Goal: Task Accomplishment & Management: Use online tool/utility

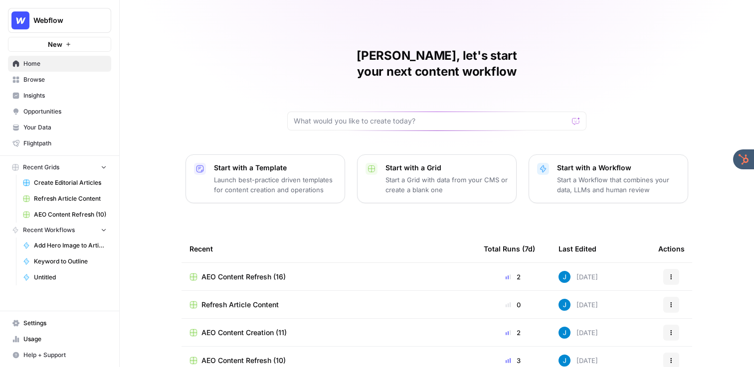
click at [206, 128] on div "Jordan, let's start your next content workflow Start with a Template Launch bes…" at bounding box center [437, 237] width 634 height 475
click at [64, 94] on span "Insights" at bounding box center [64, 95] width 83 height 9
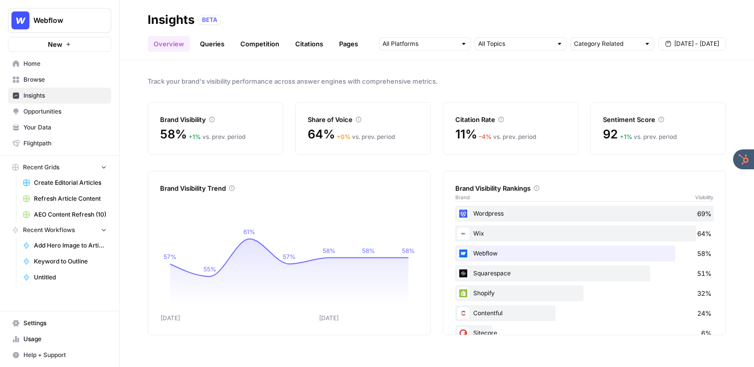
click at [216, 47] on link "Queries" at bounding box center [212, 44] width 36 height 16
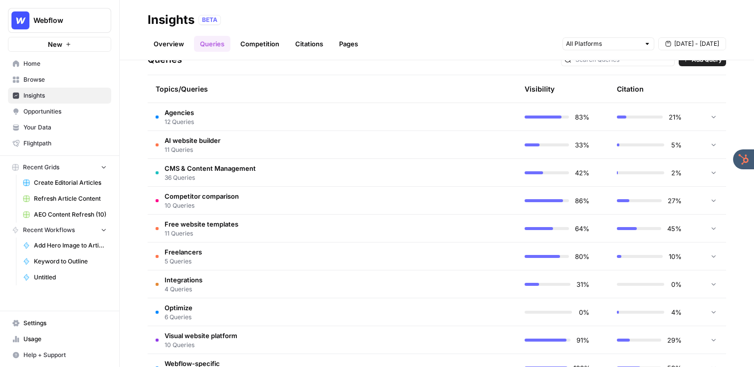
scroll to position [223, 0]
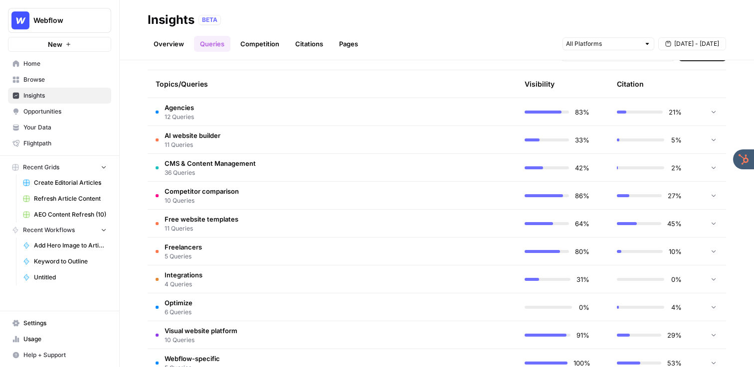
click at [249, 166] on span "CMS & Content Management" at bounding box center [210, 164] width 91 height 10
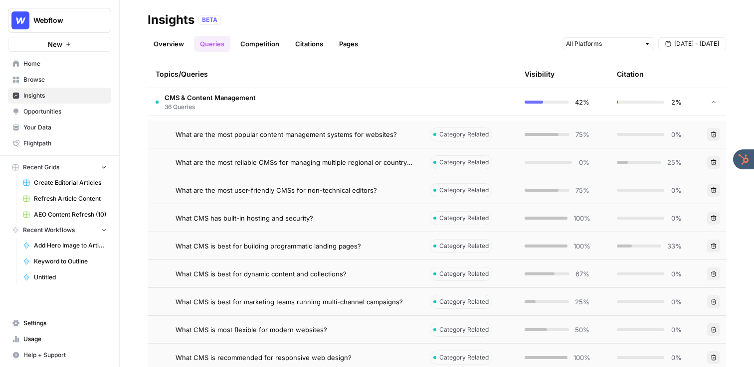
scroll to position [290, 0]
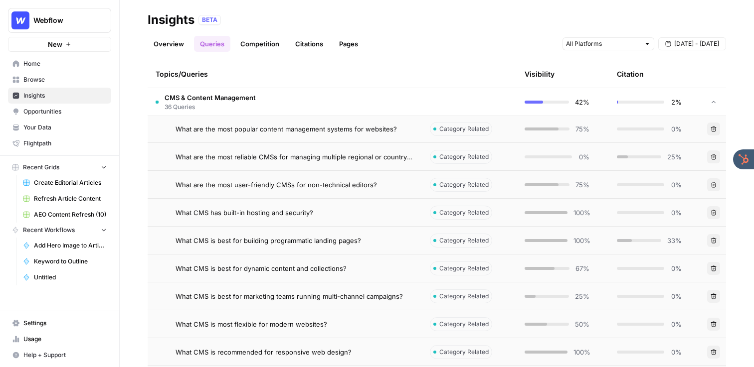
click at [277, 188] on span "What are the most user-friendly CMSs for non-technical editors?" at bounding box center [276, 185] width 201 height 10
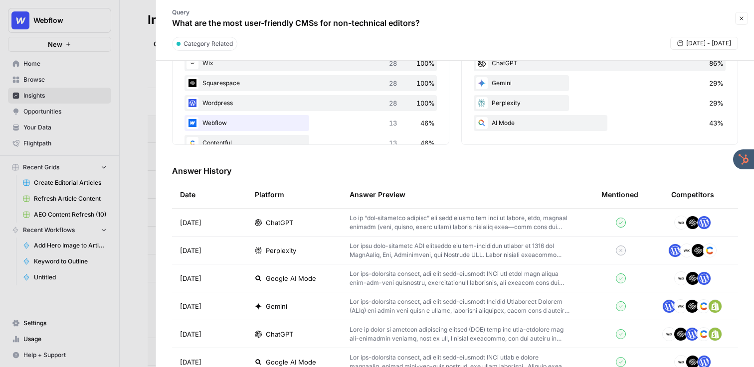
scroll to position [207, 0]
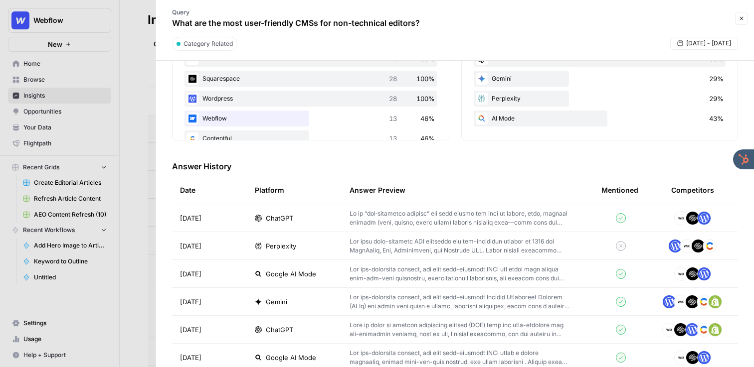
click at [364, 232] on tr "Sep 24, 2025 Perplexity" at bounding box center [455, 246] width 566 height 28
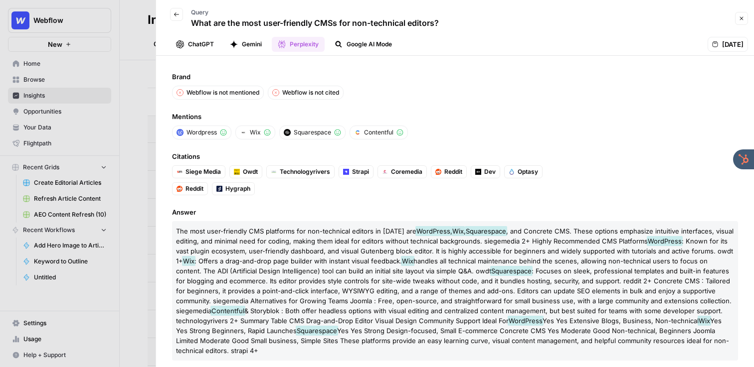
click at [175, 12] on icon "button" at bounding box center [177, 14] width 6 height 6
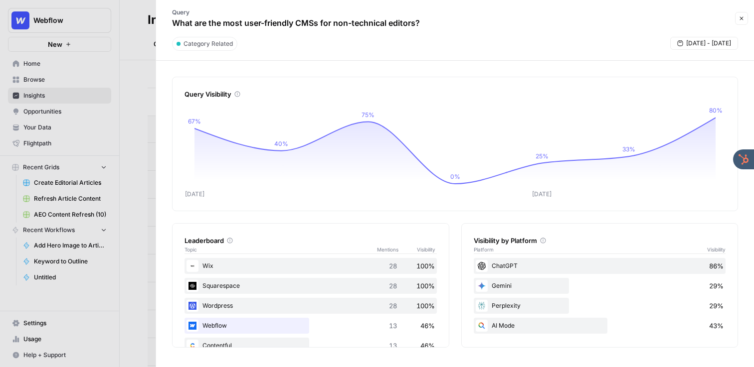
scroll to position [299, 0]
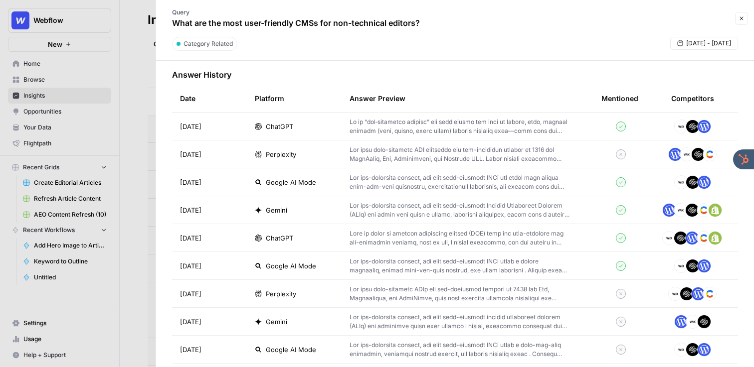
click at [448, 183] on p at bounding box center [460, 183] width 220 height 18
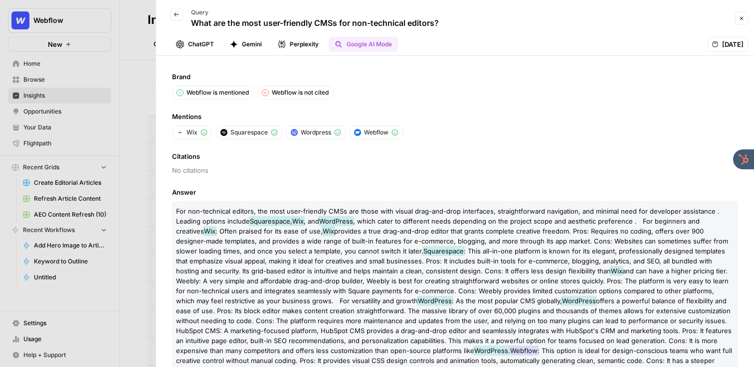
click at [175, 13] on icon "button" at bounding box center [176, 14] width 5 height 4
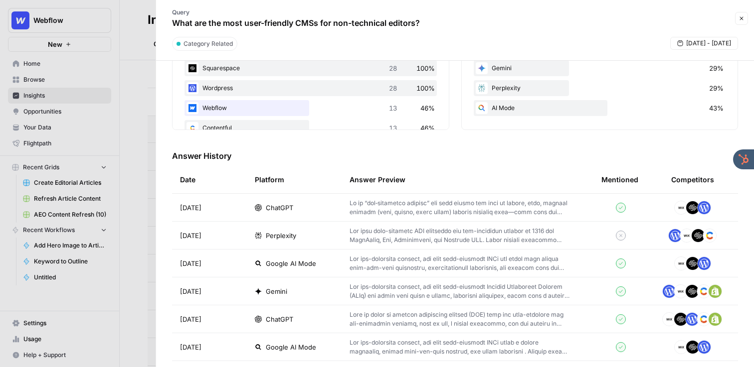
scroll to position [326, 0]
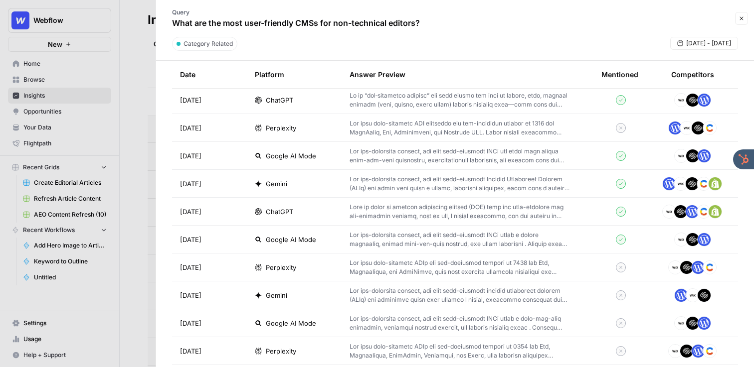
click at [744, 16] on button "Close" at bounding box center [741, 18] width 13 height 13
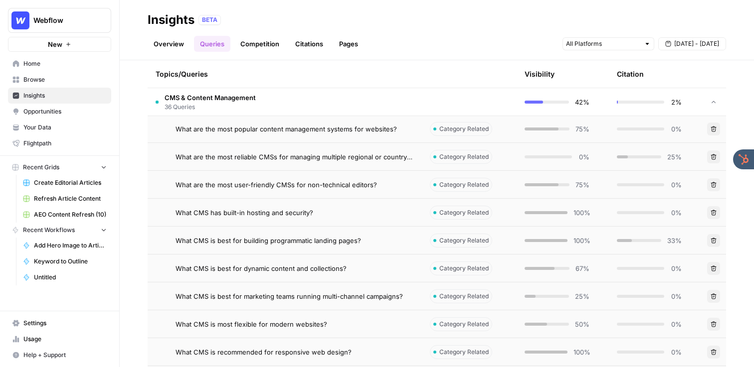
click at [255, 47] on link "Competition" at bounding box center [259, 44] width 51 height 16
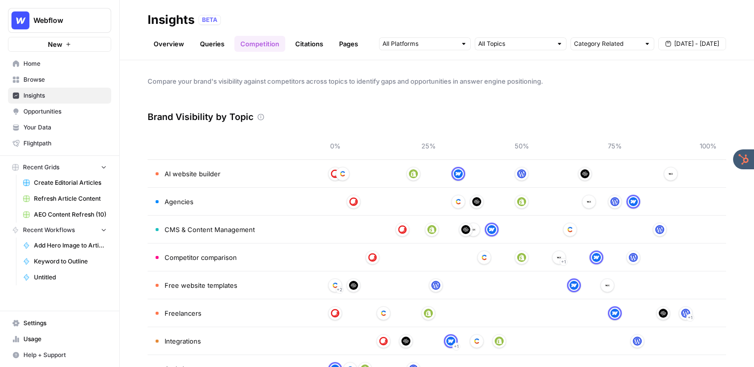
click at [308, 47] on link "Citations" at bounding box center [309, 44] width 40 height 16
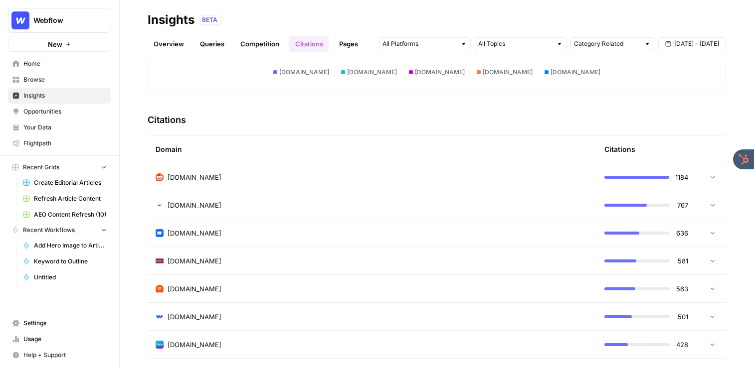
scroll to position [226, 0]
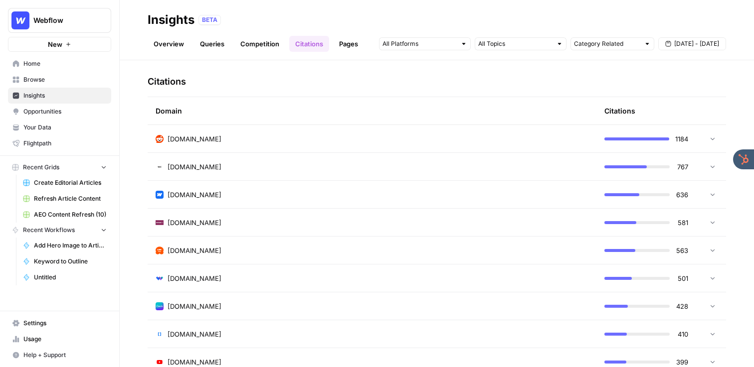
click at [222, 131] on td "reddit.com" at bounding box center [372, 138] width 449 height 27
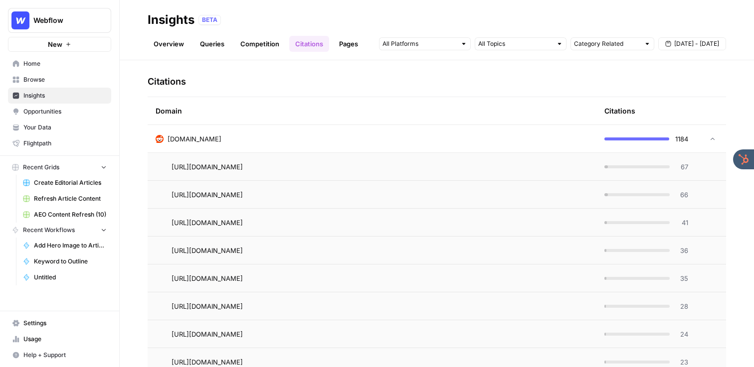
click at [223, 131] on td "reddit.com" at bounding box center [372, 138] width 449 height 27
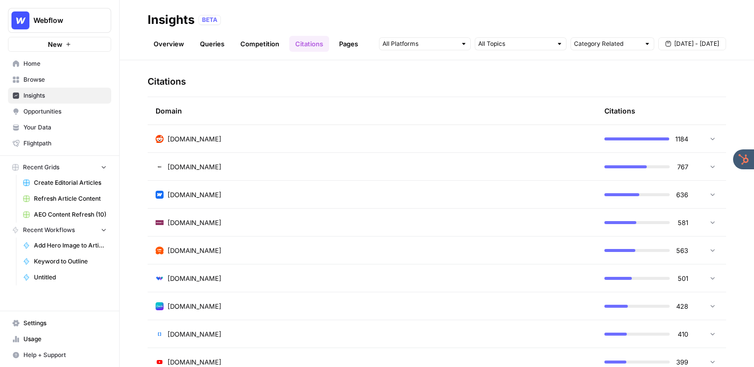
click at [222, 225] on div "techradar.com" at bounding box center [372, 223] width 433 height 10
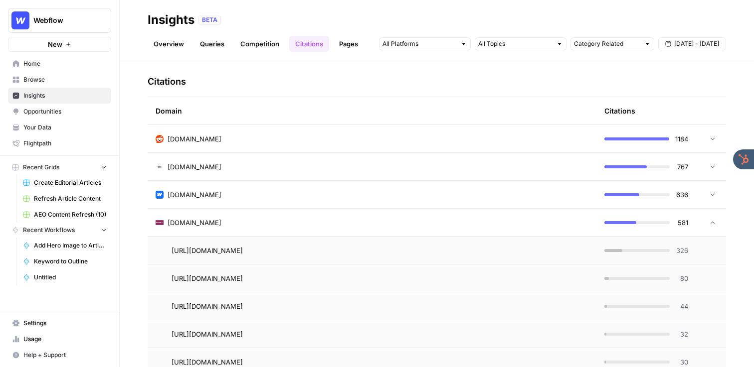
click at [217, 145] on td "reddit.com" at bounding box center [372, 138] width 449 height 27
click at [218, 181] on td "https://www.reddit.com/r/Frontend/comments/158i5pi/what_cms_would_you_pick_for_…" at bounding box center [372, 194] width 449 height 27
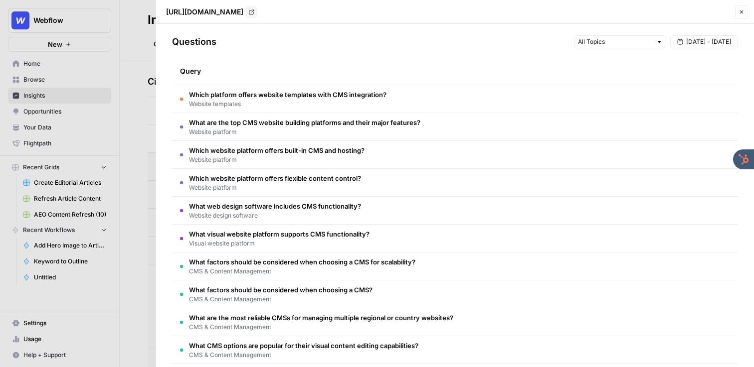
scroll to position [0, 0]
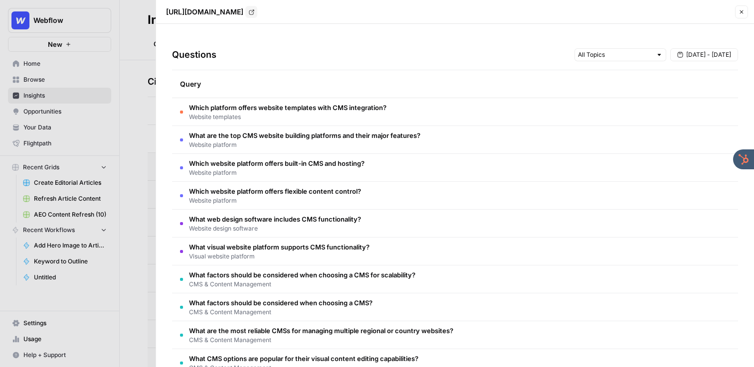
click at [736, 15] on button "Close" at bounding box center [741, 11] width 13 height 13
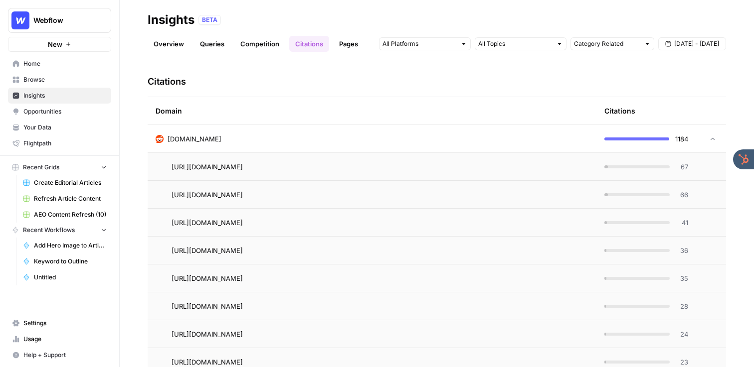
click at [321, 144] on div "reddit.com" at bounding box center [372, 139] width 433 height 10
click at [269, 222] on div "techradar.com" at bounding box center [372, 223] width 433 height 10
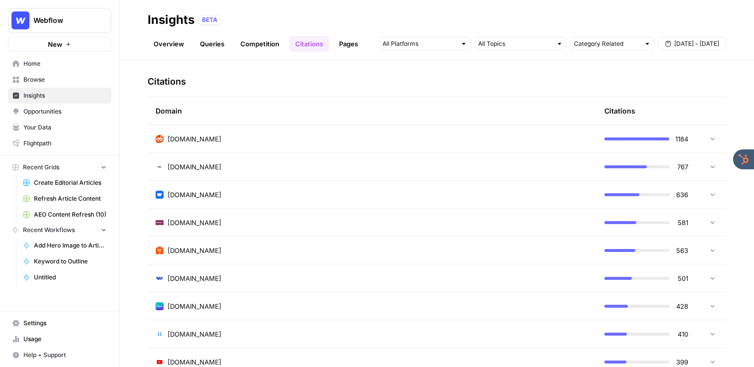
click at [53, 110] on span "Opportunities" at bounding box center [64, 111] width 83 height 9
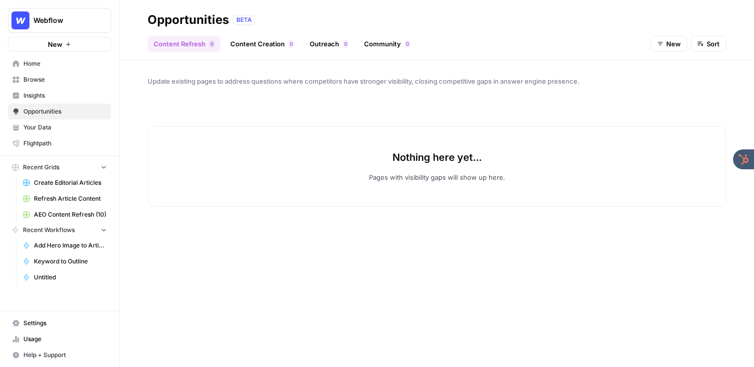
click at [68, 101] on link "Insights" at bounding box center [59, 96] width 103 height 16
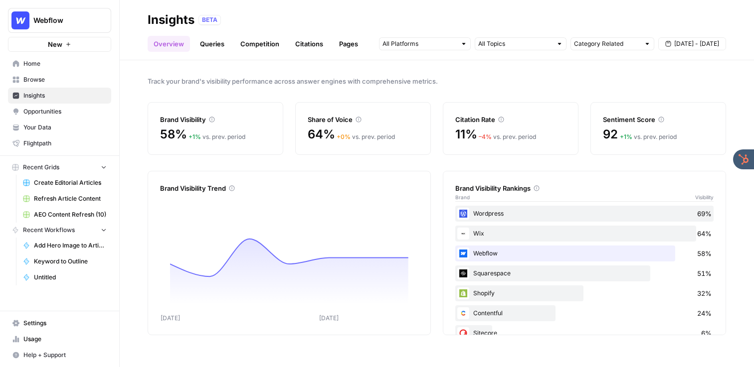
click at [294, 43] on link "Citations" at bounding box center [309, 44] width 40 height 16
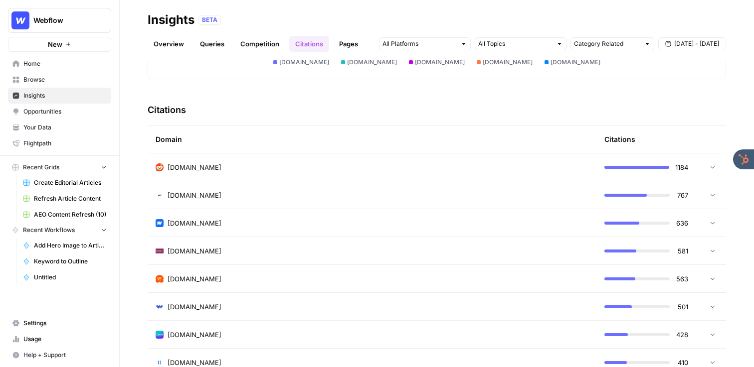
scroll to position [207, 0]
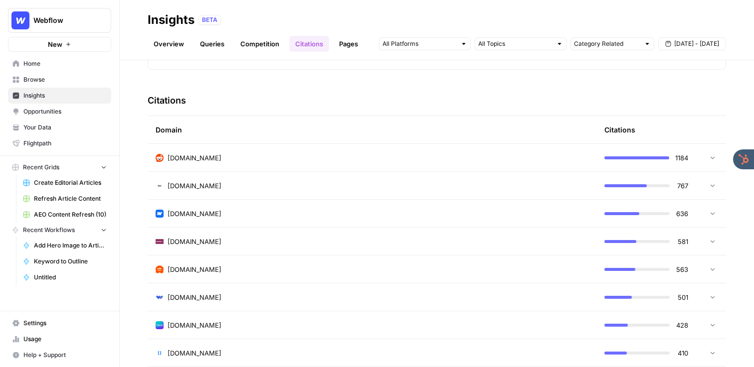
click at [221, 209] on div "webflow.com" at bounding box center [372, 214] width 433 height 10
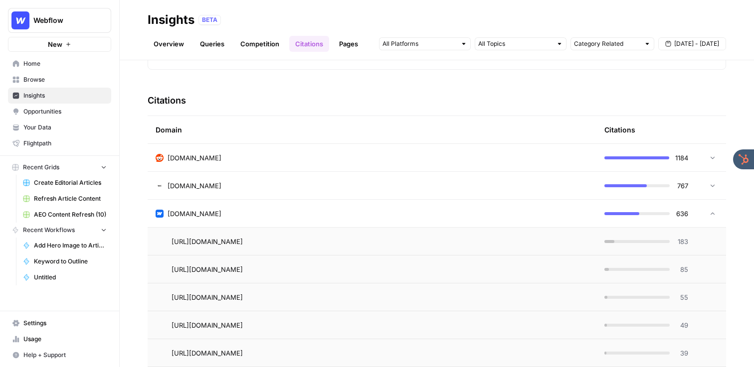
click at [270, 217] on div "webflow.com" at bounding box center [372, 214] width 433 height 10
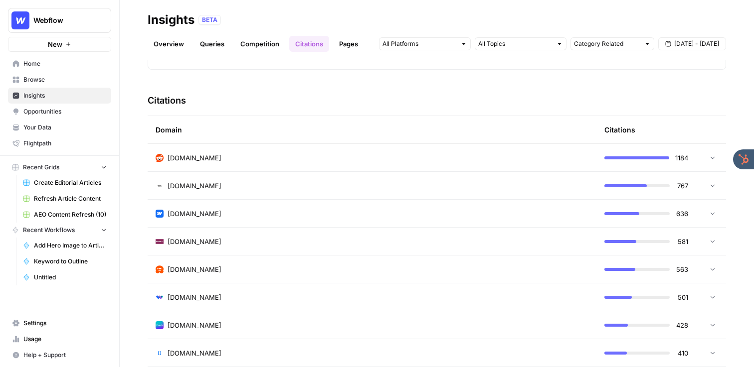
click at [75, 107] on span "Opportunities" at bounding box center [64, 111] width 83 height 9
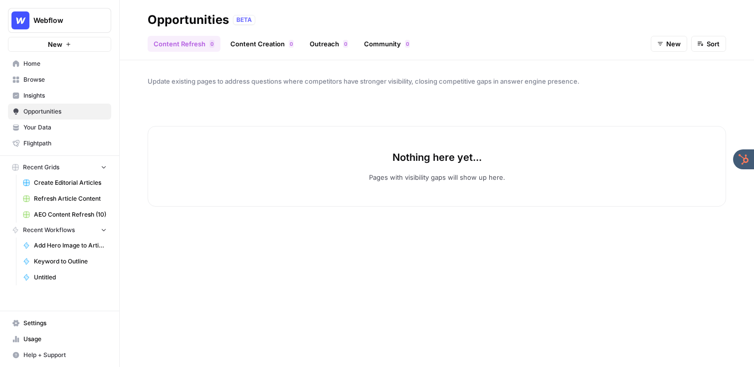
click at [68, 91] on span "Insights" at bounding box center [64, 95] width 83 height 9
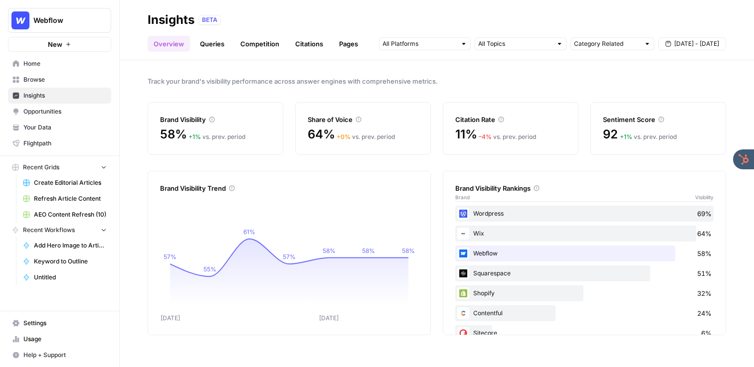
click at [68, 114] on span "Opportunities" at bounding box center [64, 111] width 83 height 9
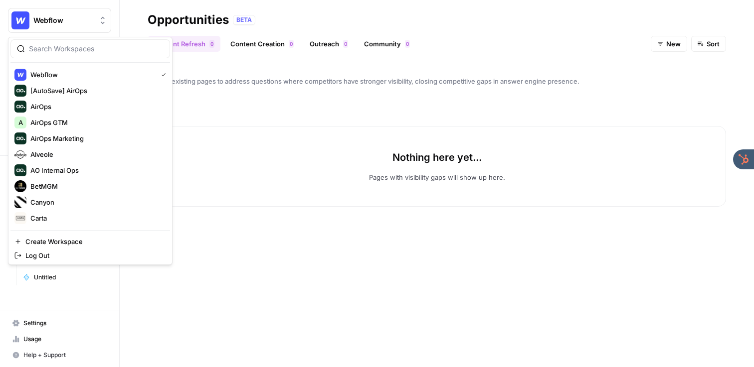
click at [68, 18] on span "Webflow" at bounding box center [63, 20] width 60 height 10
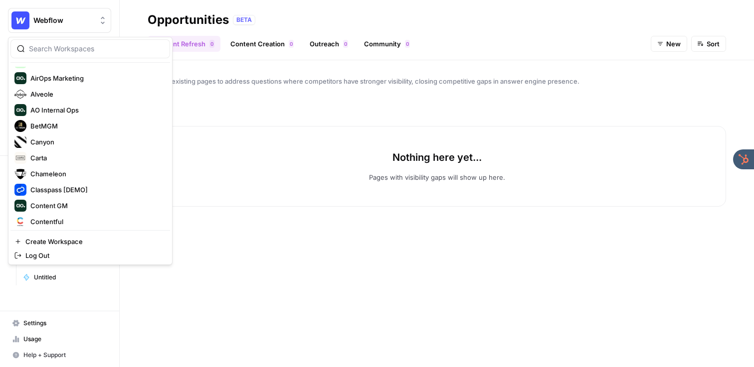
scroll to position [14, 0]
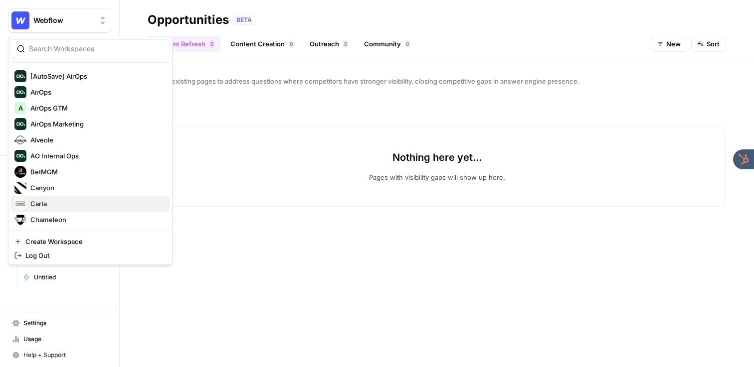
click at [50, 205] on span "Carta" at bounding box center [96, 204] width 132 height 10
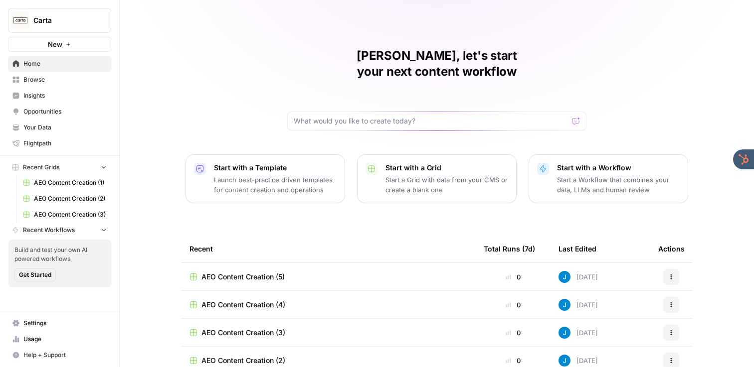
click at [48, 108] on span "Opportunities" at bounding box center [64, 111] width 83 height 9
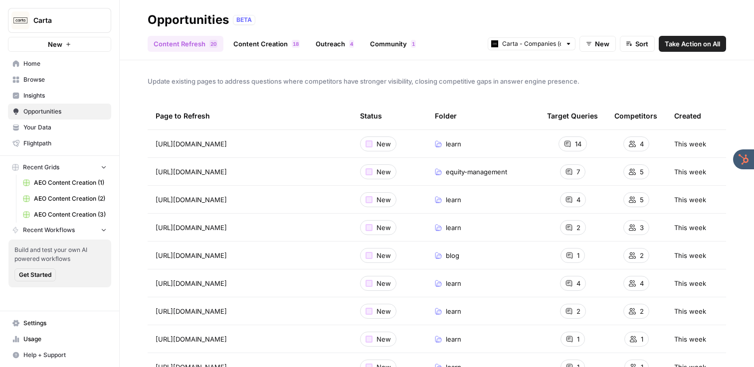
click at [55, 100] on link "Insights" at bounding box center [59, 96] width 103 height 16
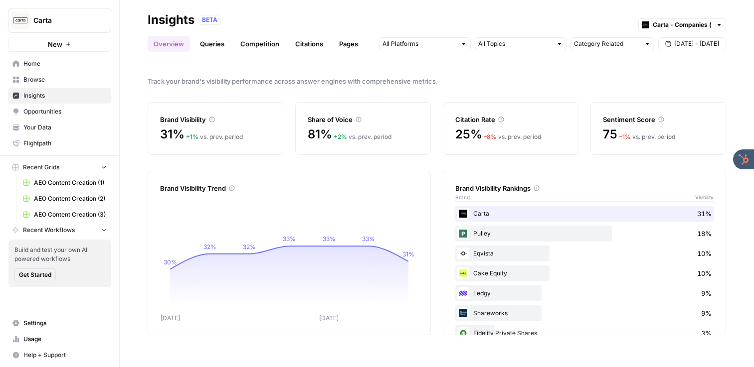
click at [55, 109] on span "Opportunities" at bounding box center [64, 111] width 83 height 9
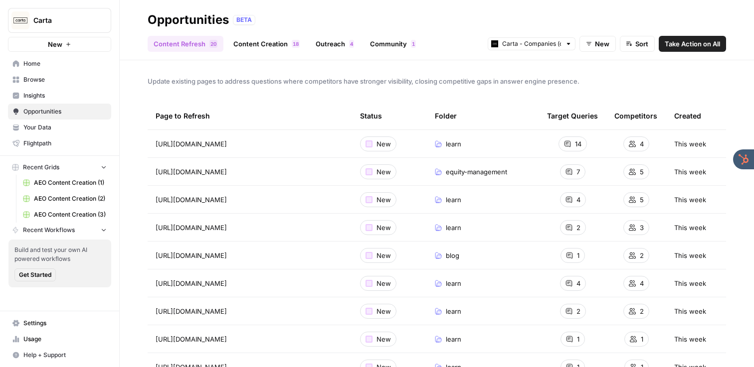
click at [253, 43] on link "Content Creation 8 1" at bounding box center [266, 44] width 78 height 16
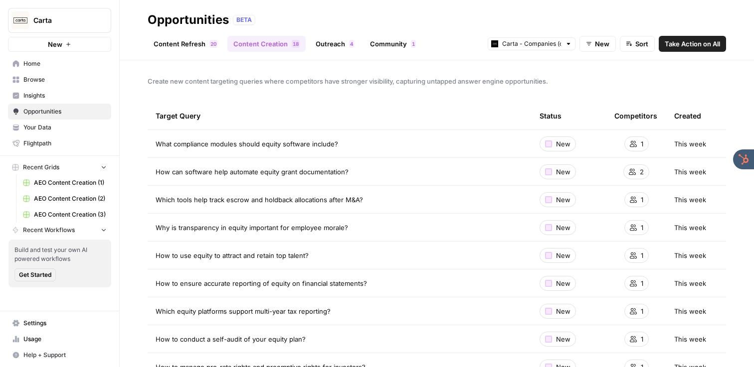
click at [345, 45] on link "Outreach 4" at bounding box center [335, 44] width 50 height 16
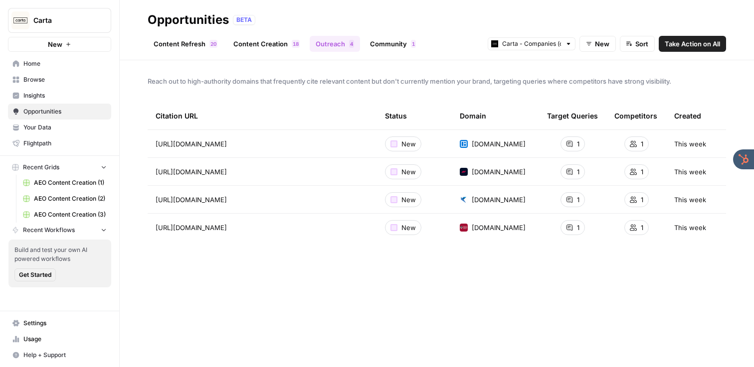
click at [381, 41] on link "Community 1" at bounding box center [393, 44] width 58 height 16
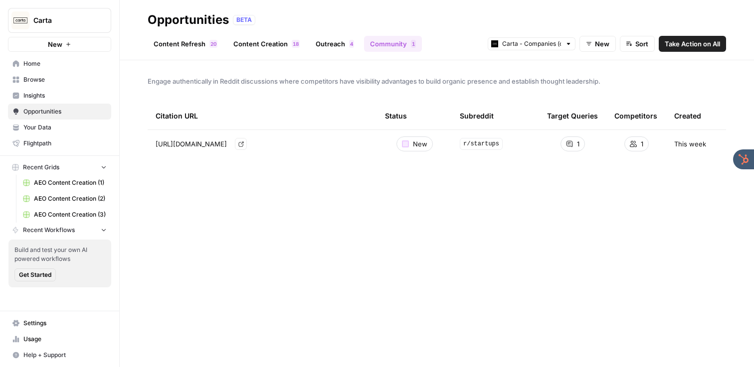
click at [227, 148] on span "https://www.reddit.com/r/startups/comments/1bqdw6r/how_to_handle_situations_whe…" at bounding box center [191, 144] width 71 height 10
click at [227, 140] on span "https://www.reddit.com/r/startups/comments/1bqdw6r/how_to_handle_situations_whe…" at bounding box center [191, 144] width 71 height 10
click at [247, 144] on link "Go to page" at bounding box center [241, 144] width 12 height 12
click at [56, 90] on link "Insights" at bounding box center [59, 96] width 103 height 16
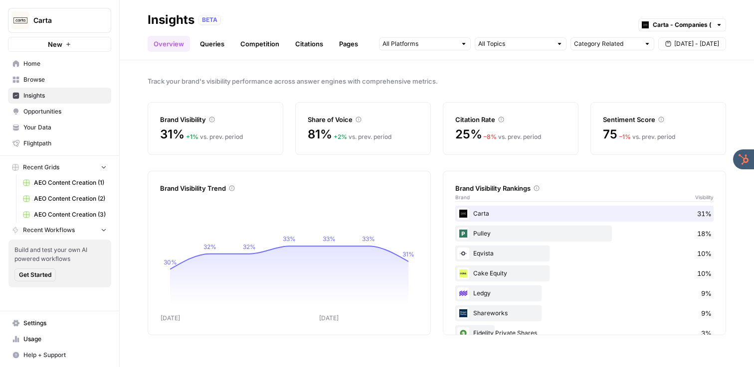
click at [55, 116] on span "Opportunities" at bounding box center [64, 111] width 83 height 9
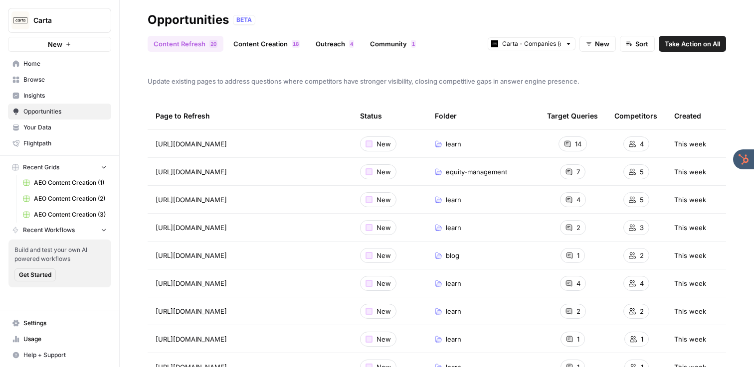
click at [52, 81] on span "Browse" at bounding box center [64, 79] width 83 height 9
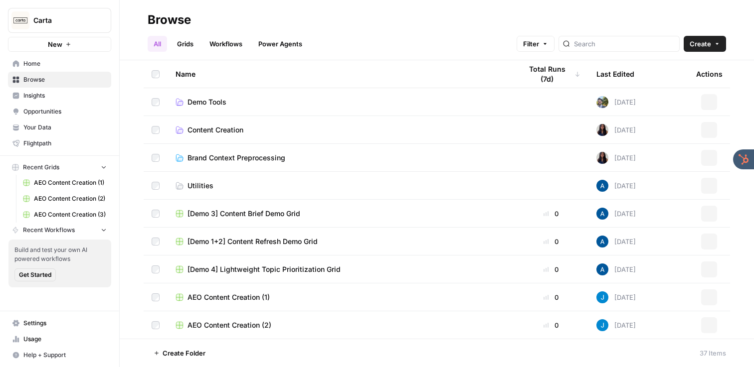
click at [83, 94] on span "Insights" at bounding box center [64, 95] width 83 height 9
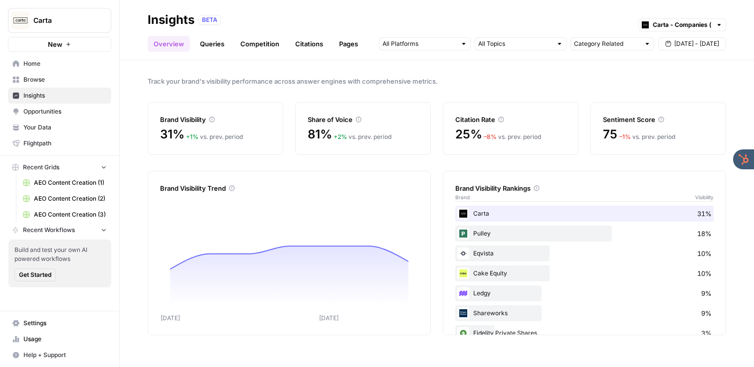
click at [51, 77] on span "Browse" at bounding box center [64, 79] width 83 height 9
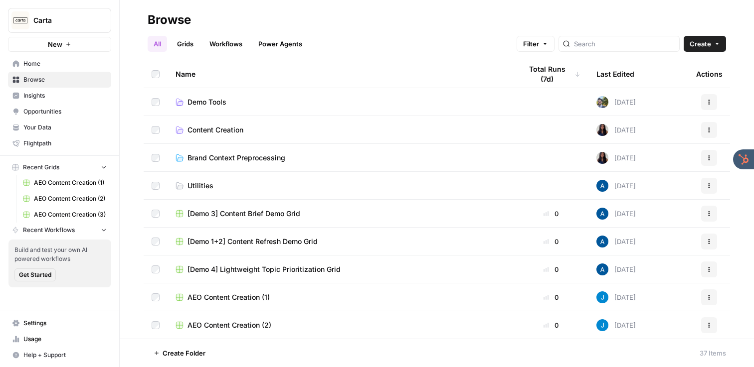
click at [55, 31] on button "Carta" at bounding box center [59, 20] width 103 height 25
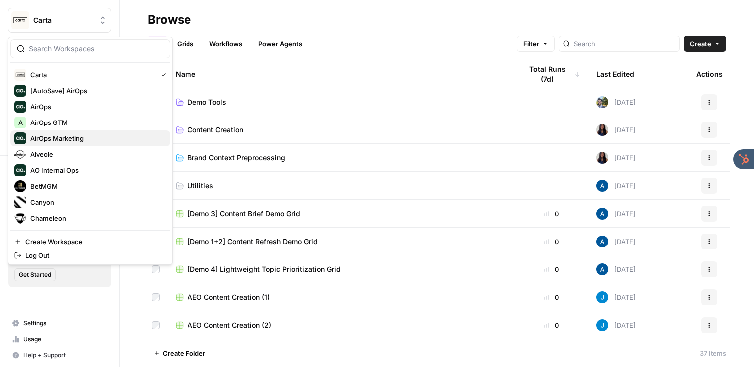
scroll to position [383, 0]
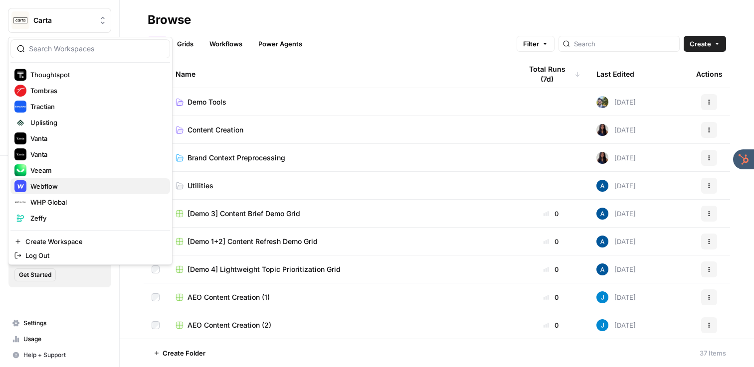
click at [47, 181] on div "Webflow" at bounding box center [90, 187] width 152 height 12
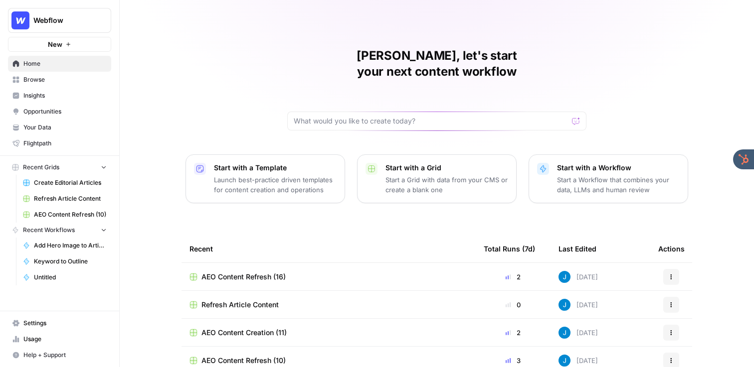
click at [47, 181] on span "Create Editorial Articles" at bounding box center [70, 183] width 73 height 9
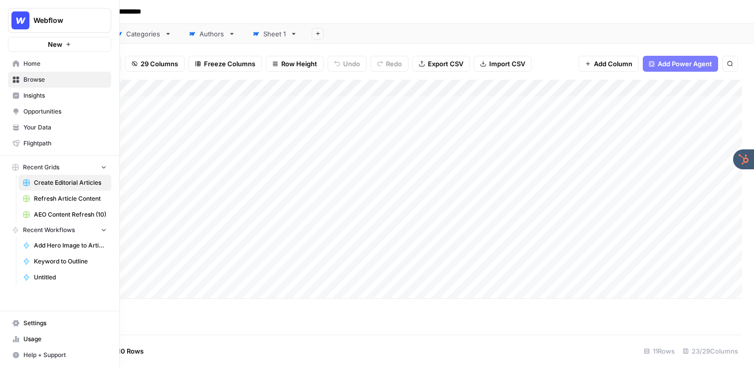
click at [24, 124] on span "Your Data" at bounding box center [64, 127] width 83 height 9
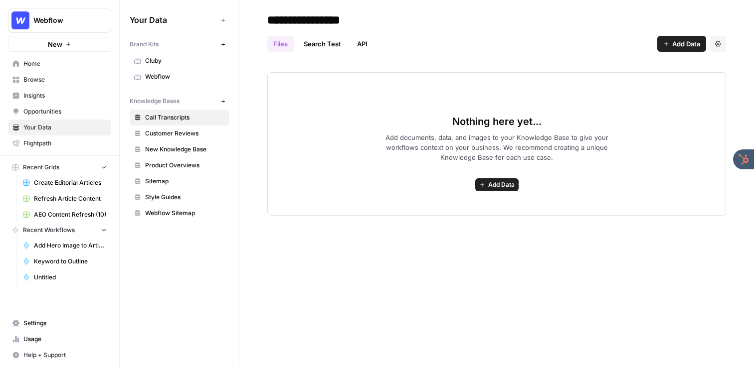
click at [45, 73] on link "Browse" at bounding box center [59, 80] width 103 height 16
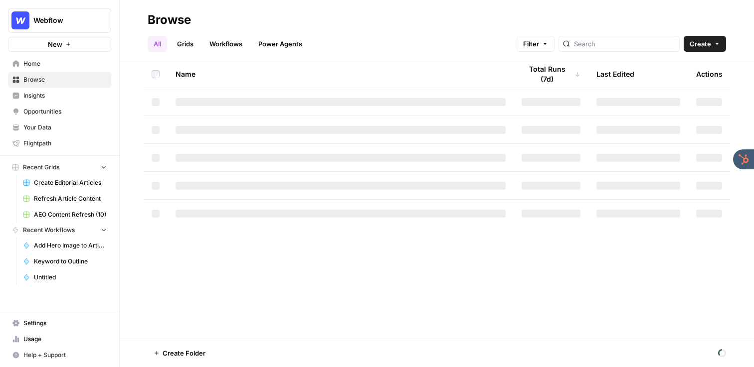
click at [62, 186] on span "Create Editorial Articles" at bounding box center [70, 183] width 73 height 9
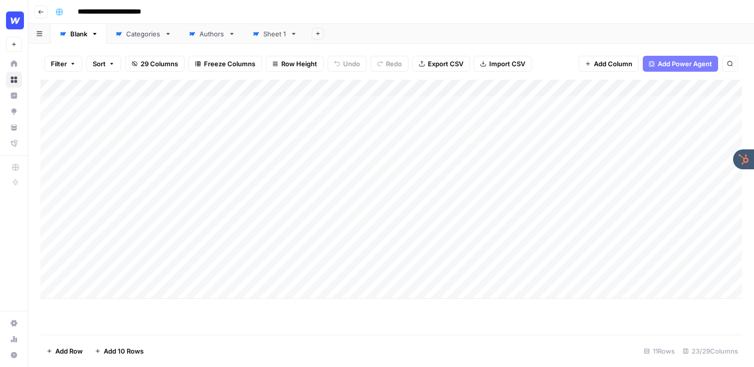
click at [463, 89] on div "Add Column" at bounding box center [391, 189] width 702 height 219
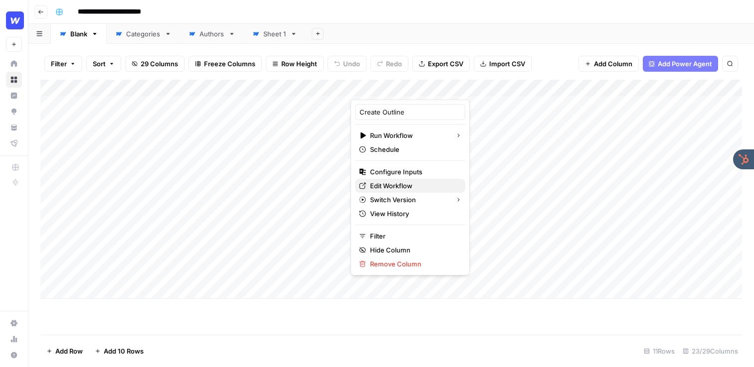
click at [406, 187] on span "Edit Workflow" at bounding box center [413, 186] width 87 height 10
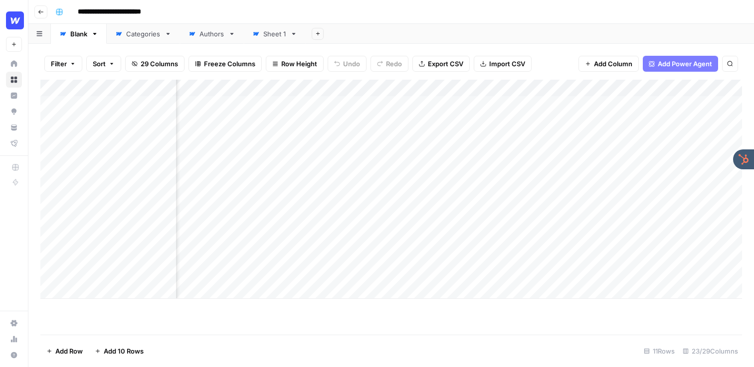
scroll to position [0, 193]
click at [214, 188] on div "Add Column" at bounding box center [391, 189] width 702 height 219
click at [490, 90] on div "Add Column" at bounding box center [391, 189] width 702 height 219
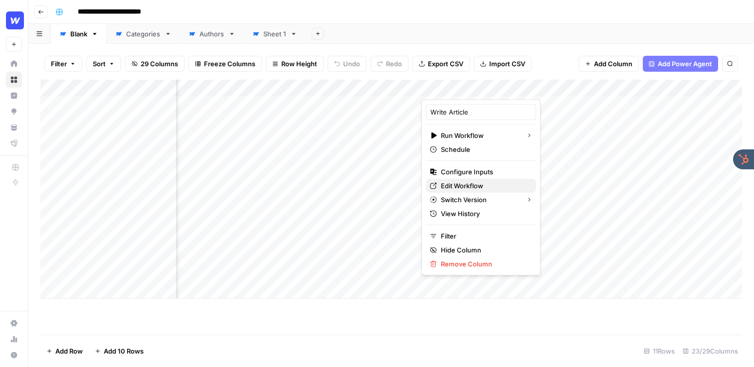
click at [476, 188] on span "Edit Workflow" at bounding box center [484, 186] width 87 height 10
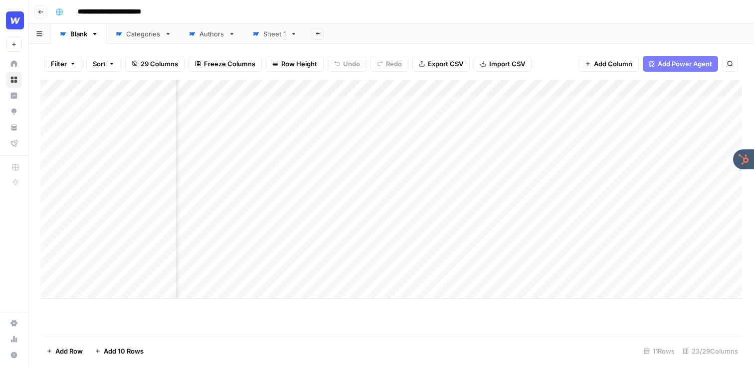
scroll to position [0, 842]
click at [515, 90] on div "Add Column" at bounding box center [391, 189] width 702 height 219
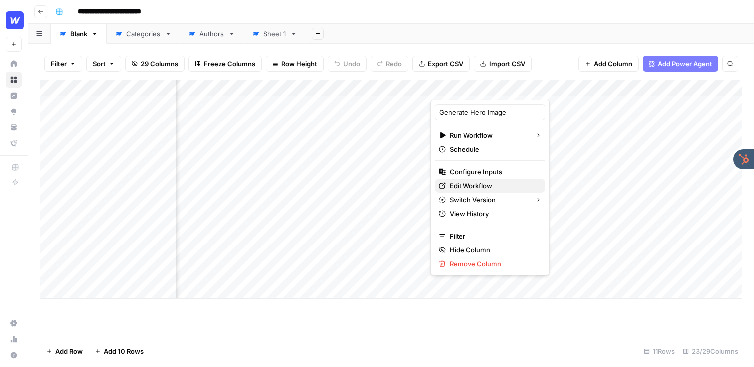
click at [485, 190] on span "Edit Workflow" at bounding box center [493, 186] width 87 height 10
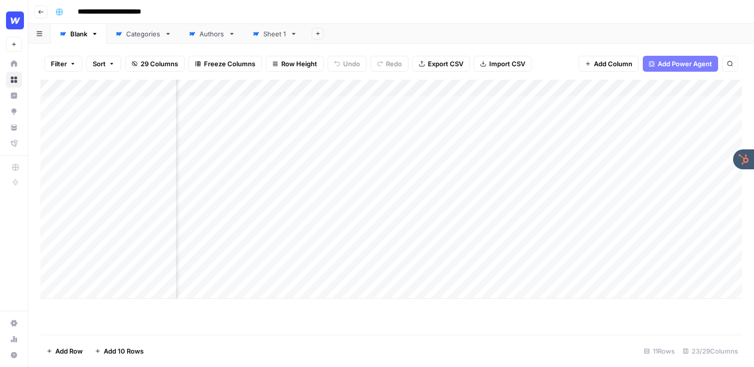
scroll to position [0, 0]
click at [143, 277] on div "Add Column" at bounding box center [391, 189] width 702 height 219
type textarea "********"
click at [420, 273] on div "Add Column" at bounding box center [391, 189] width 702 height 219
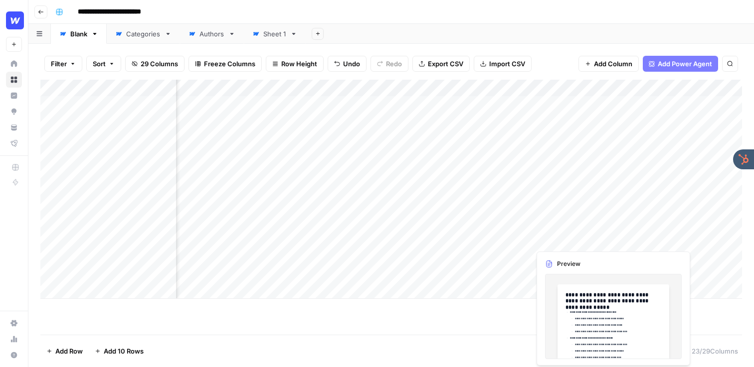
scroll to position [0, 275]
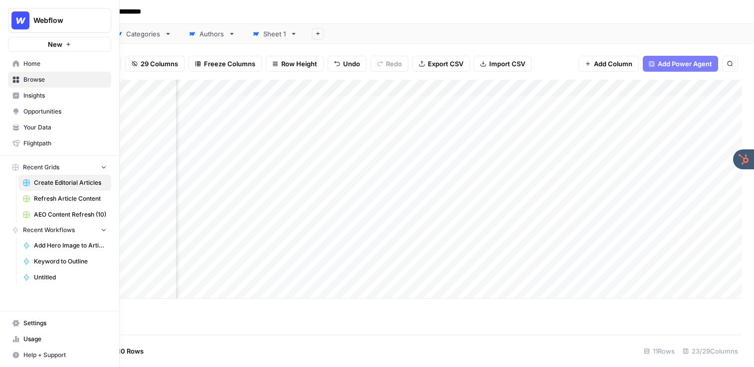
click at [38, 100] on span "Insights" at bounding box center [64, 95] width 83 height 9
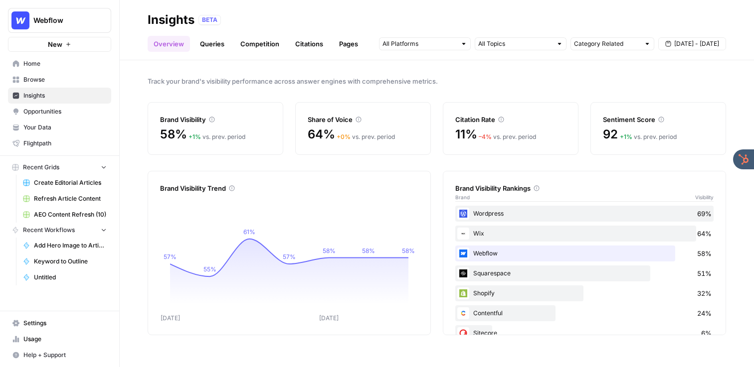
click at [443, 84] on span "Track your brand's visibility performance across answer engines with comprehens…" at bounding box center [437, 81] width 578 height 10
click at [213, 42] on link "Queries" at bounding box center [212, 44] width 36 height 16
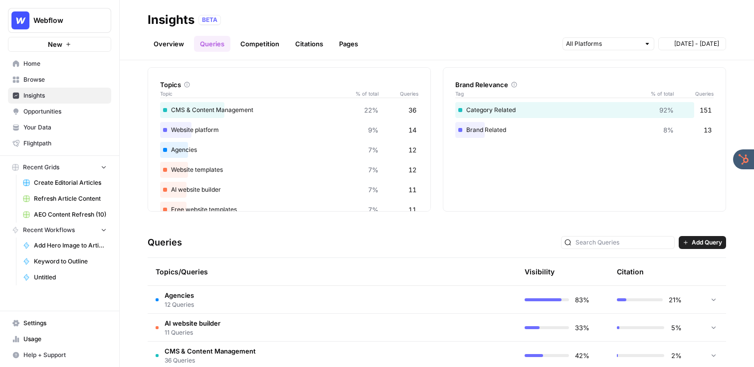
scroll to position [108, 0]
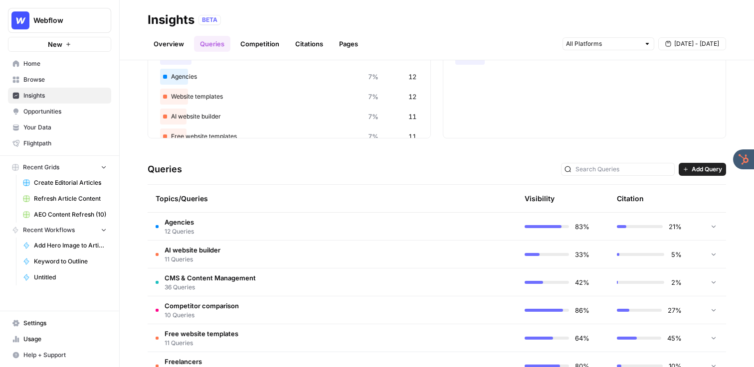
click at [229, 220] on td "Agencies 12 Queries" at bounding box center [285, 226] width 274 height 27
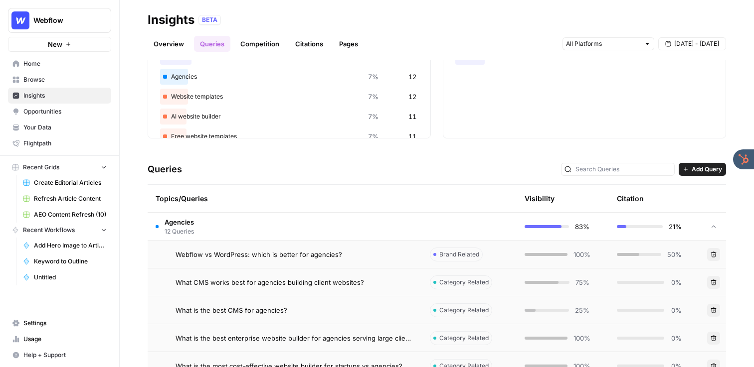
click at [239, 253] on span "Webflow vs WordPress: which is better for agencies?" at bounding box center [259, 255] width 167 height 10
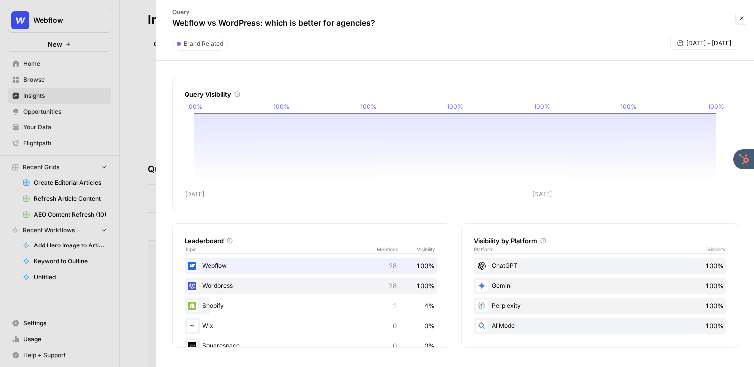
click at [149, 43] on div at bounding box center [377, 183] width 754 height 367
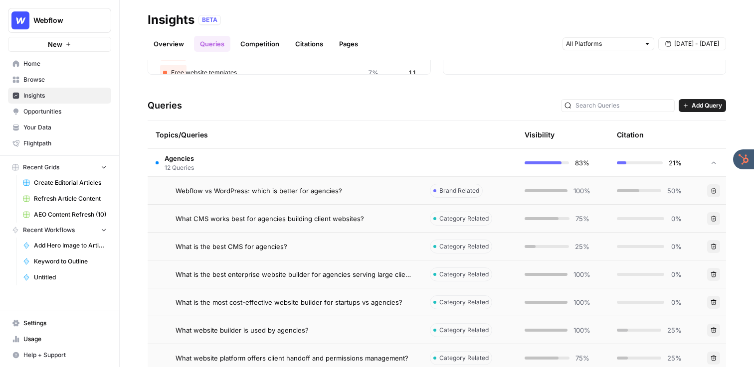
scroll to position [176, 0]
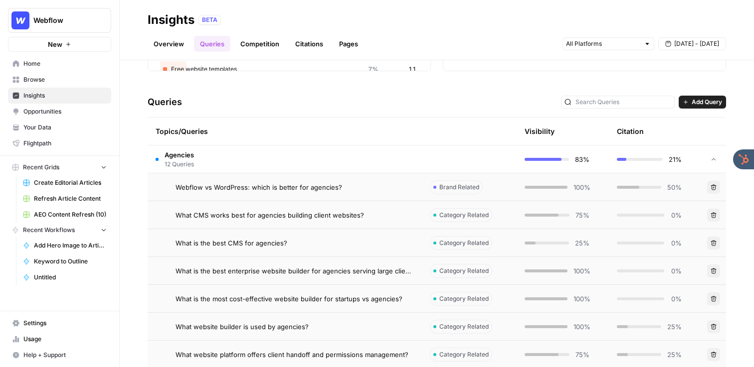
click at [293, 276] on span "What is the best enterprise website builder for agencies serving large clients?" at bounding box center [295, 271] width 238 height 10
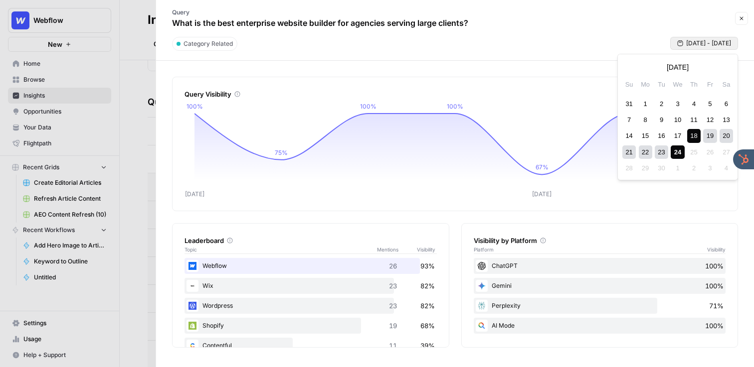
click at [714, 46] on span "[DATE] - [DATE]" at bounding box center [708, 43] width 45 height 9
click at [693, 121] on div "11" at bounding box center [693, 119] width 13 height 13
click at [675, 153] on div "24" at bounding box center [677, 152] width 13 height 13
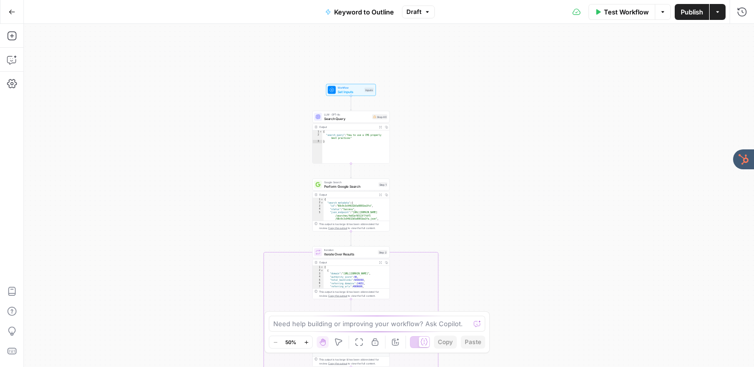
click at [292, 131] on div "true false Workflow Set Inputs Inputs LLM · GPT-4o Search Query Step 40 Output …" at bounding box center [389, 196] width 730 height 344
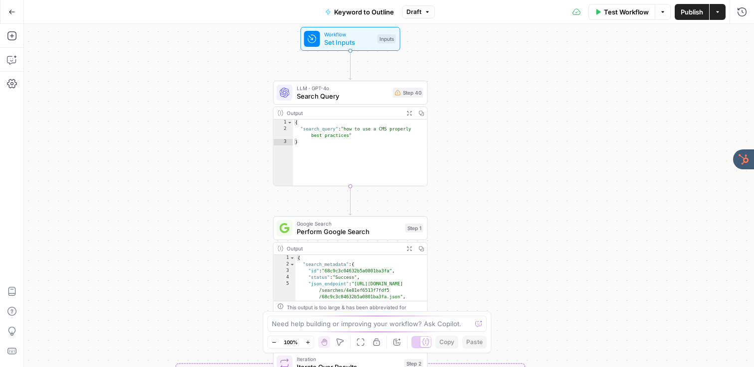
drag, startPoint x: 290, startPoint y: 130, endPoint x: 231, endPoint y: 121, distance: 59.6
click at [231, 121] on div "true false Workflow Set Inputs Inputs LLM · GPT-4o Search Query Step 40 Output …" at bounding box center [389, 196] width 730 height 344
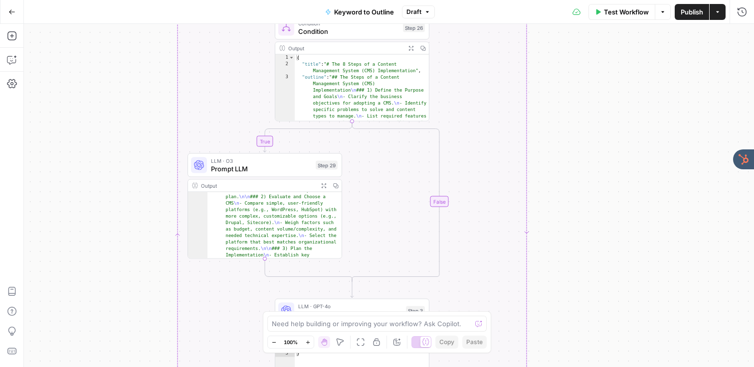
scroll to position [284, 0]
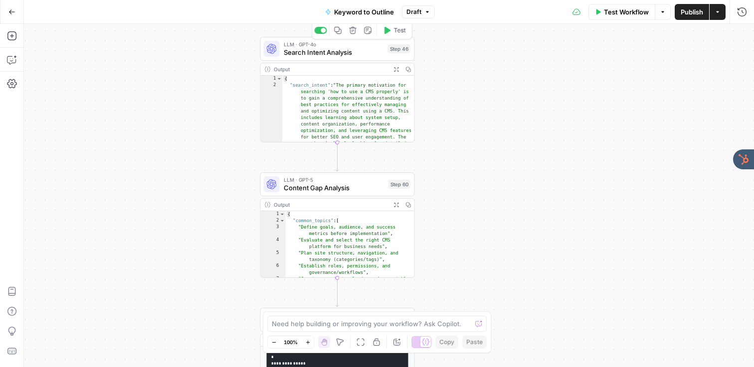
click at [330, 58] on div "LLM · GPT-4o Search Intent Analysis Step 46 Copy step Delete step Add Note Test" at bounding box center [337, 49] width 155 height 24
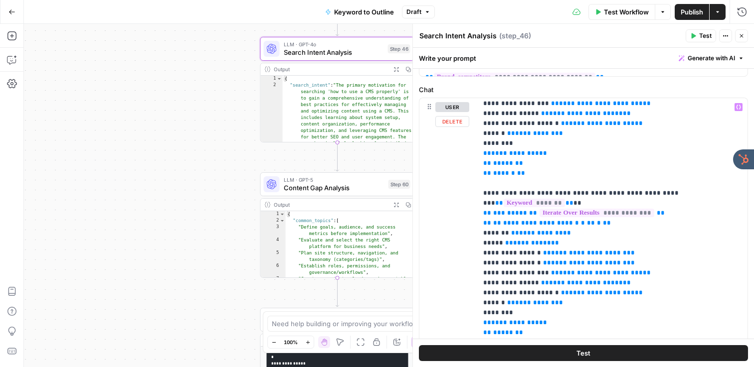
scroll to position [0, 0]
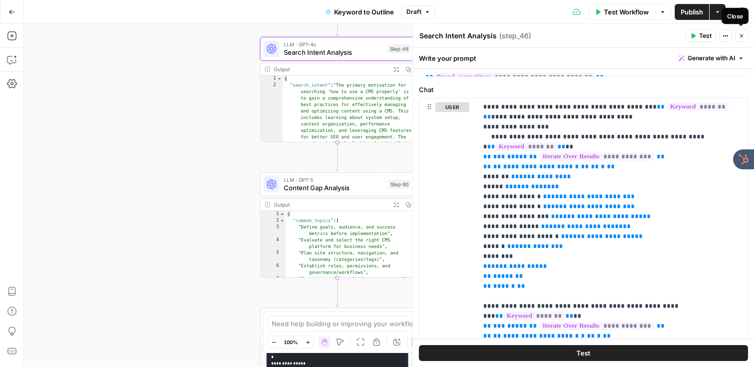
click at [738, 32] on button "Close" at bounding box center [741, 35] width 13 height 13
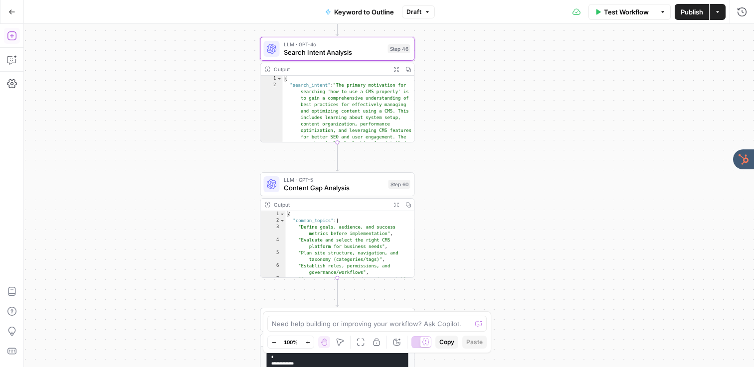
click at [13, 38] on icon "button" at bounding box center [12, 36] width 10 height 10
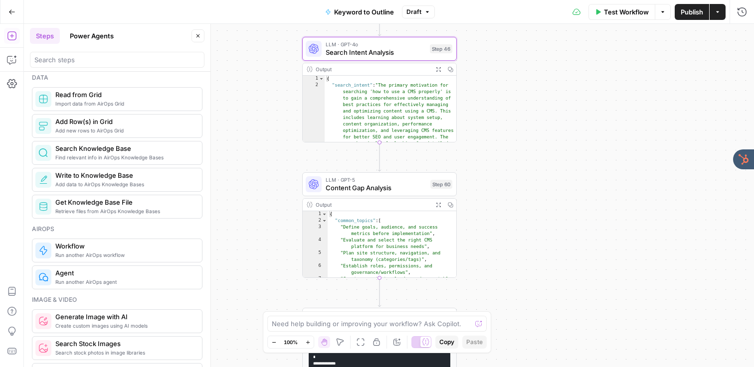
scroll to position [428, 0]
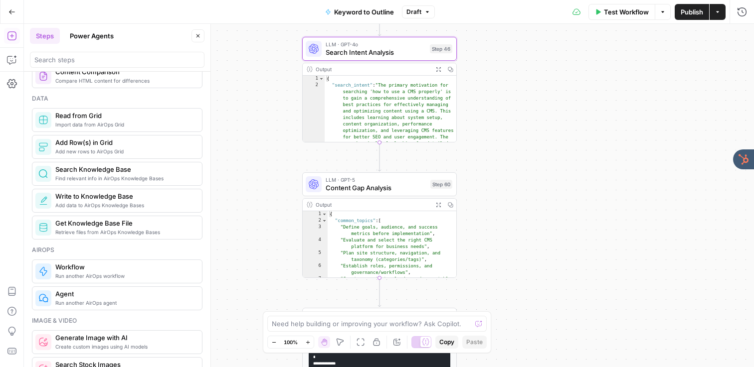
click at [254, 138] on div "true false Workflow Set Inputs Inputs LLM · GPT-4o Search Query Step 40 Output …" at bounding box center [389, 196] width 730 height 344
click at [199, 33] on icon "button" at bounding box center [198, 36] width 6 height 6
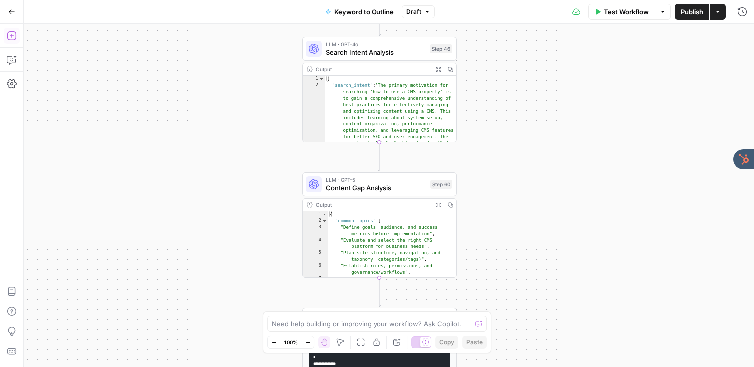
click at [4, 42] on button "Add Steps" at bounding box center [12, 36] width 16 height 16
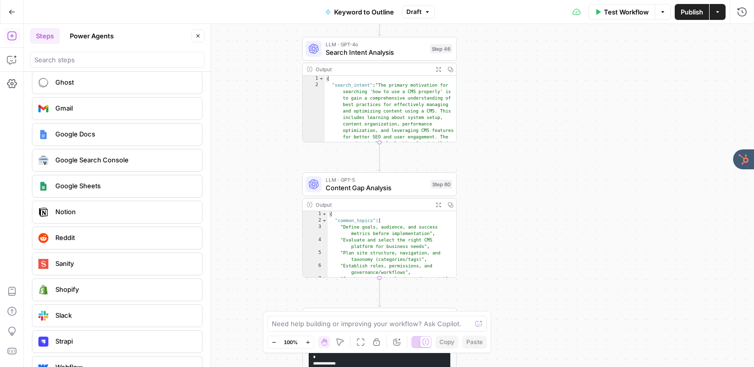
scroll to position [1840, 0]
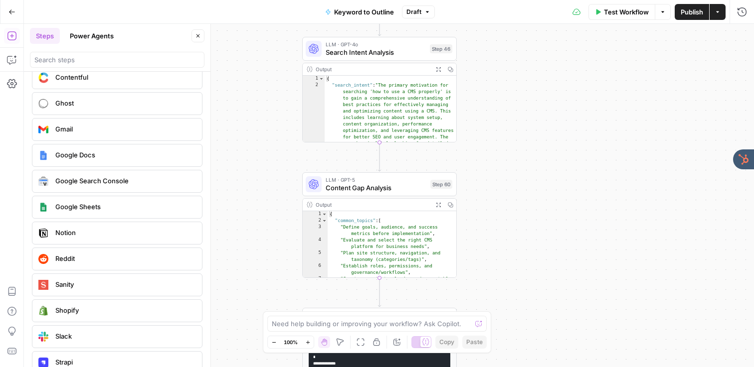
click at [196, 35] on icon "button" at bounding box center [198, 36] width 6 height 6
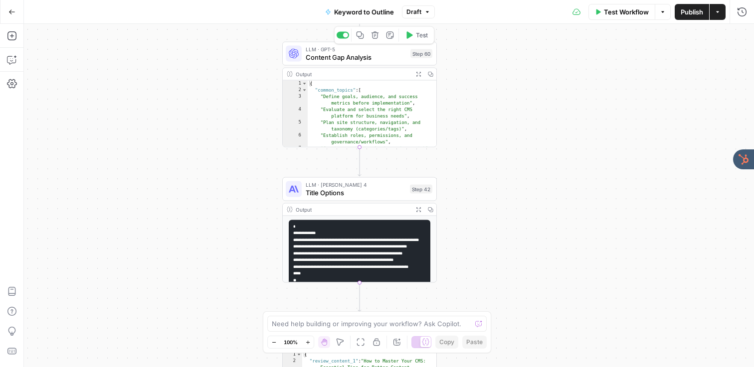
click at [328, 56] on span "Content Gap Analysis" at bounding box center [356, 57] width 101 height 10
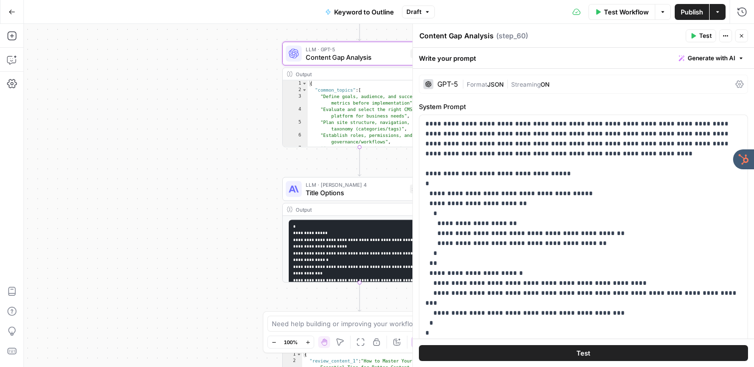
click at [443, 78] on div "GPT-5 | Format JSON | Streaming ON" at bounding box center [583, 84] width 329 height 19
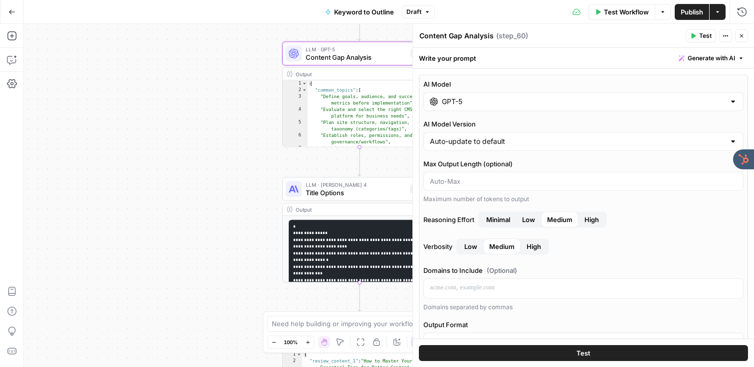
click at [454, 107] on div "GPT-5" at bounding box center [583, 101] width 320 height 19
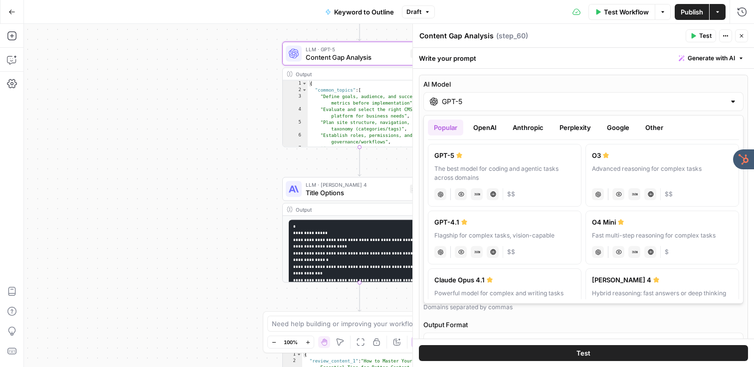
click at [496, 134] on button "OpenAI" at bounding box center [484, 128] width 35 height 16
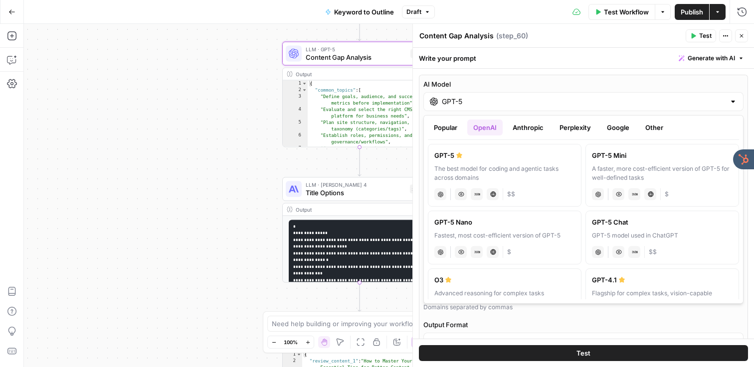
click at [534, 132] on button "Anthropic" at bounding box center [528, 128] width 43 height 16
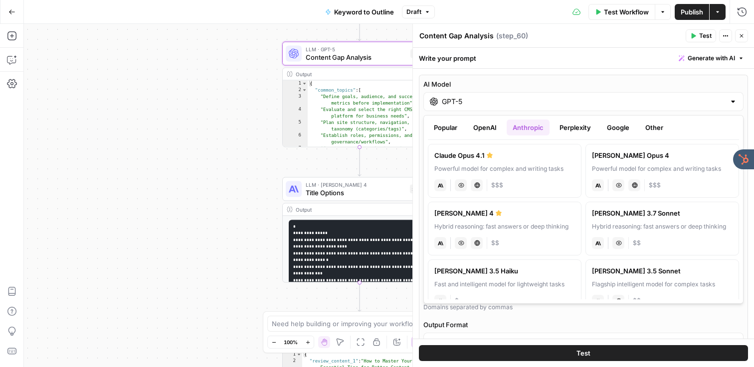
click at [579, 123] on button "Perplexity" at bounding box center [574, 128] width 43 height 16
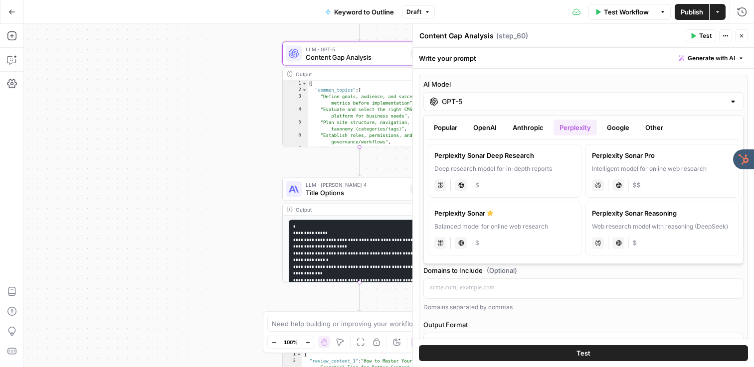
click at [523, 124] on button "Anthropic" at bounding box center [528, 128] width 43 height 16
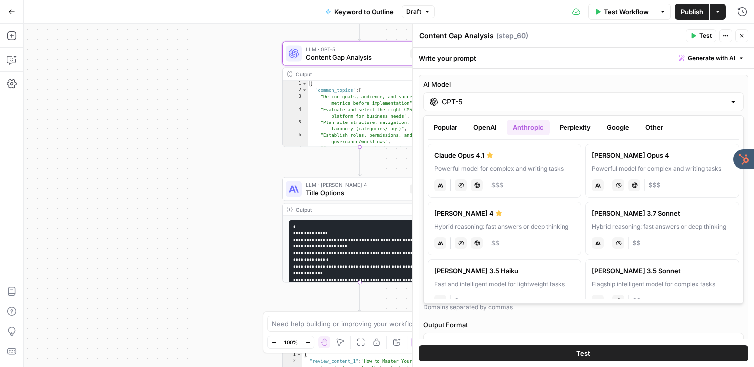
click at [495, 130] on button "OpenAI" at bounding box center [484, 128] width 35 height 16
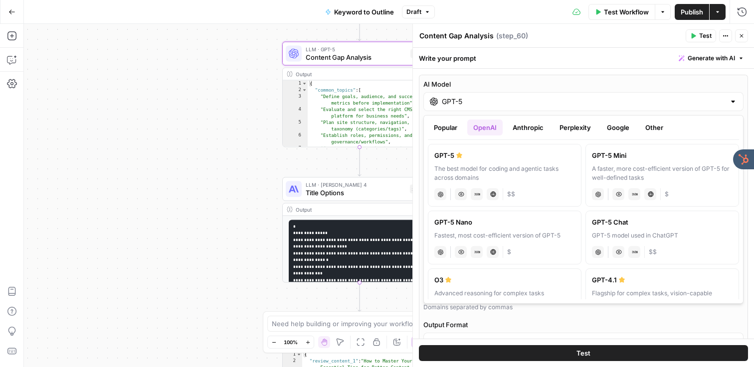
click at [486, 181] on div "The best model for coding and agentic tasks across domains" at bounding box center [504, 174] width 141 height 18
click at [577, 124] on button "Perplexity" at bounding box center [574, 128] width 43 height 16
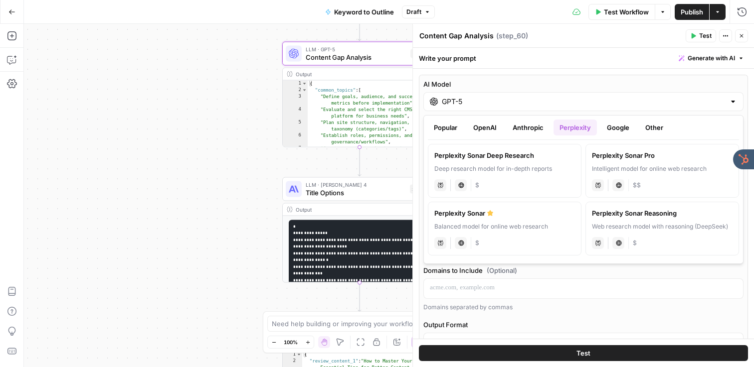
click at [623, 126] on button "Google" at bounding box center [618, 128] width 34 height 16
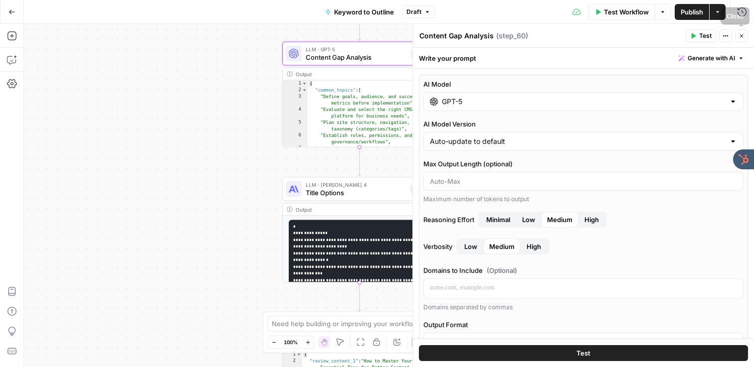
click at [745, 30] on button "Close" at bounding box center [741, 35] width 13 height 13
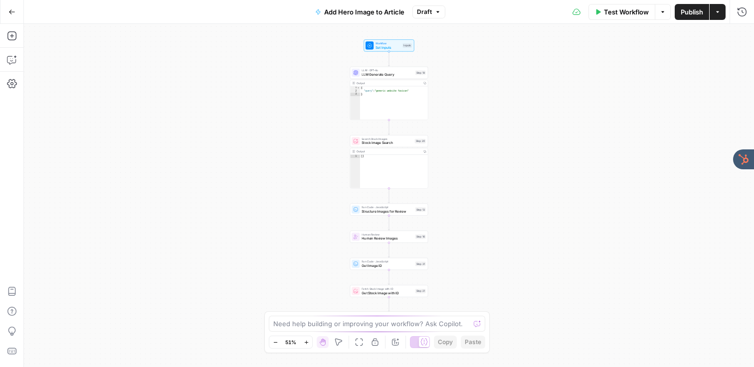
click at [442, 86] on div "Workflow Set Inputs Inputs LLM · GPT-4o LLM Generate Query Step 19 Output Copy …" at bounding box center [389, 196] width 730 height 344
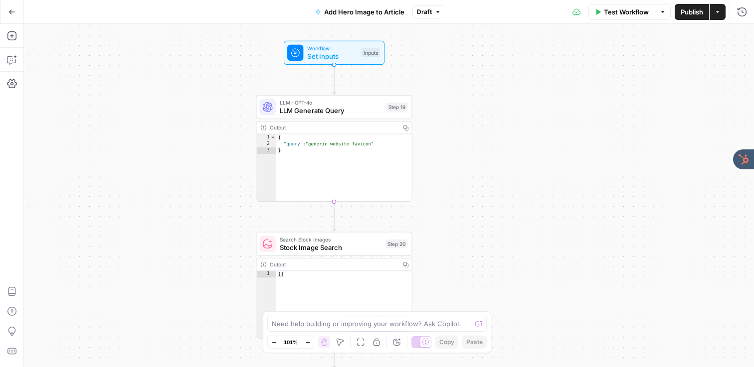
drag, startPoint x: 442, startPoint y: 86, endPoint x: 441, endPoint y: 132, distance: 45.9
click at [441, 132] on div "Workflow Set Inputs Inputs LLM · GPT-4o LLM Generate Query Step 19 Output Copy …" at bounding box center [389, 196] width 730 height 344
